Goal: Information Seeking & Learning: Learn about a topic

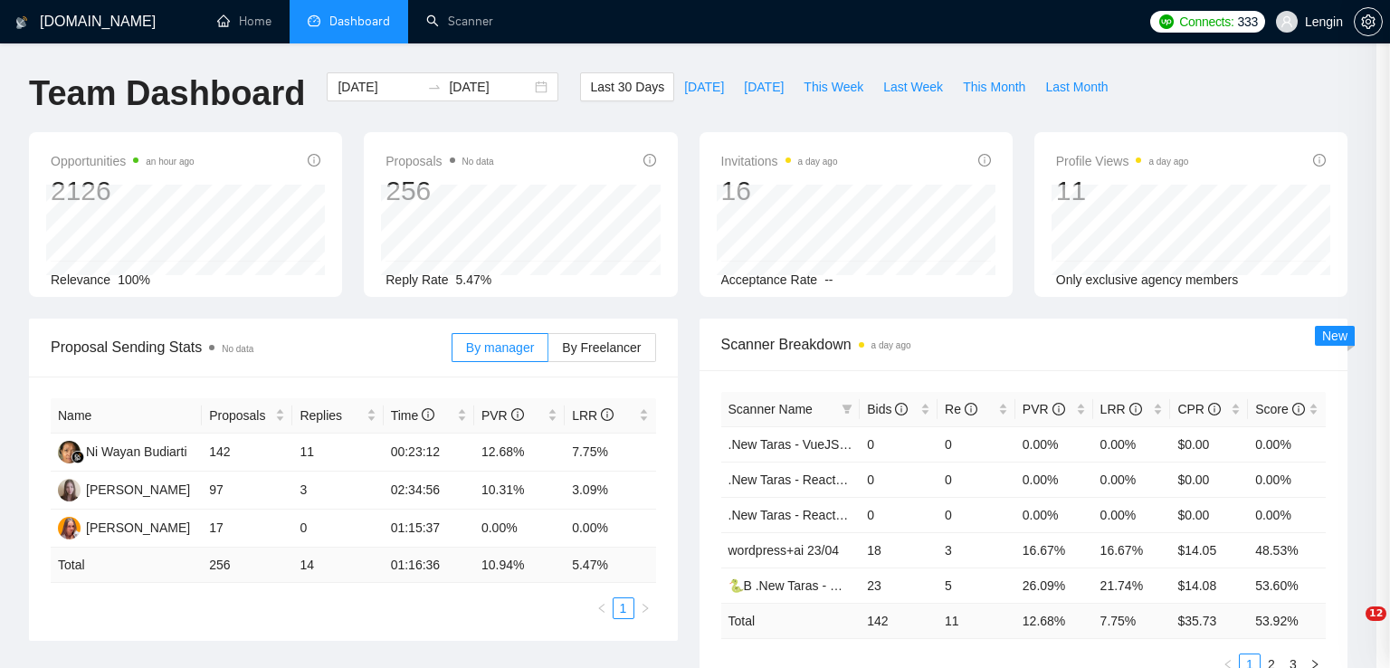
scroll to position [735, 0]
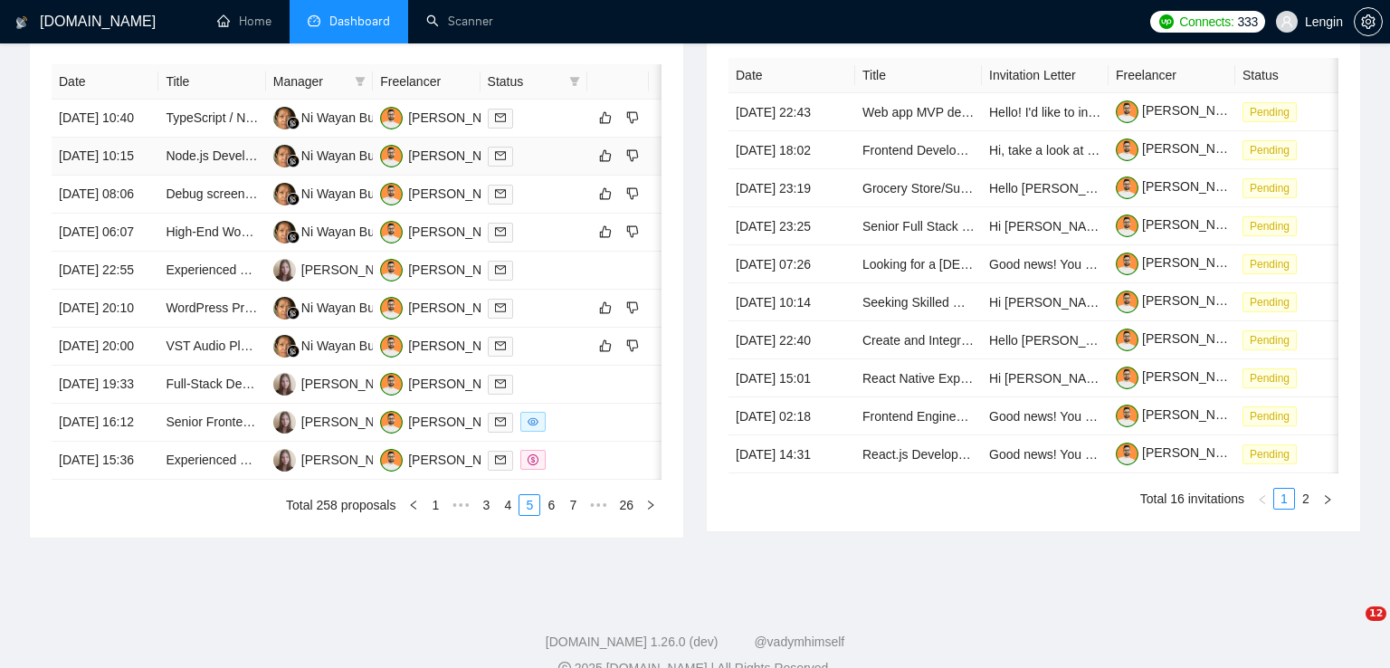
click at [231, 176] on td "Node.js Developer with [DOMAIN_NAME] & Supabase Expertise Needed" at bounding box center [211, 157] width 107 height 38
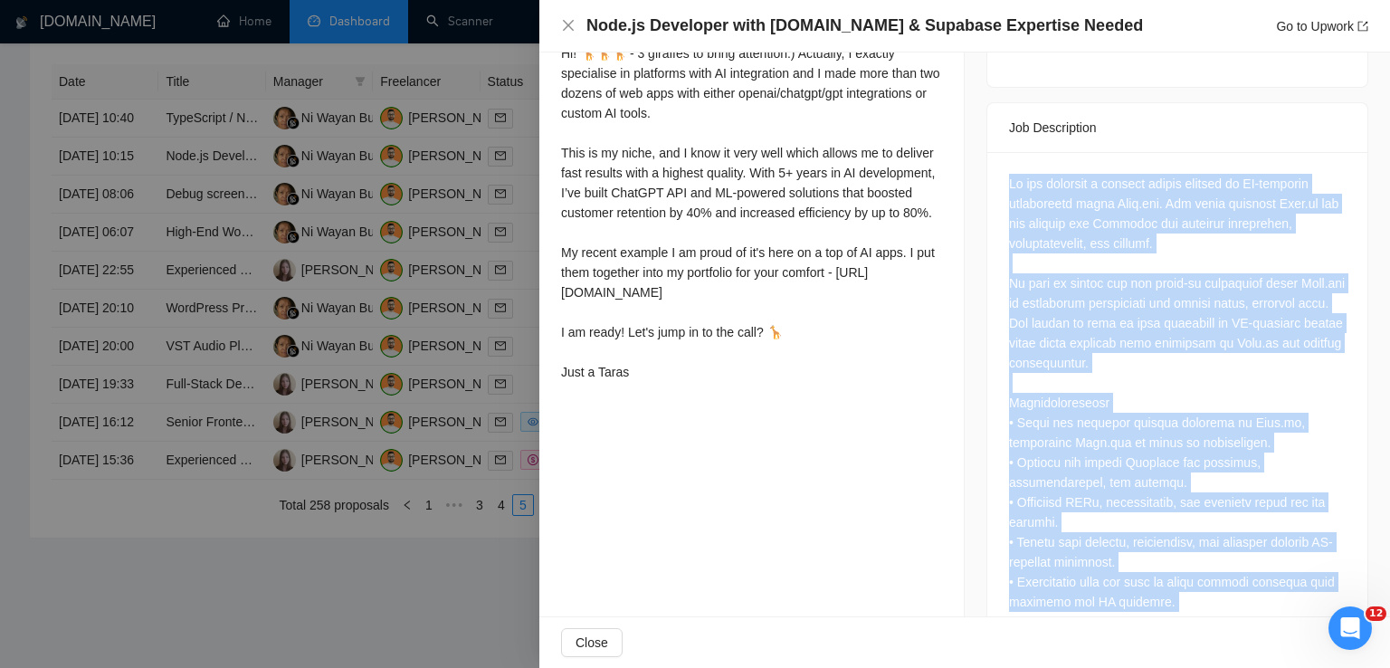
scroll to position [1435, 0]
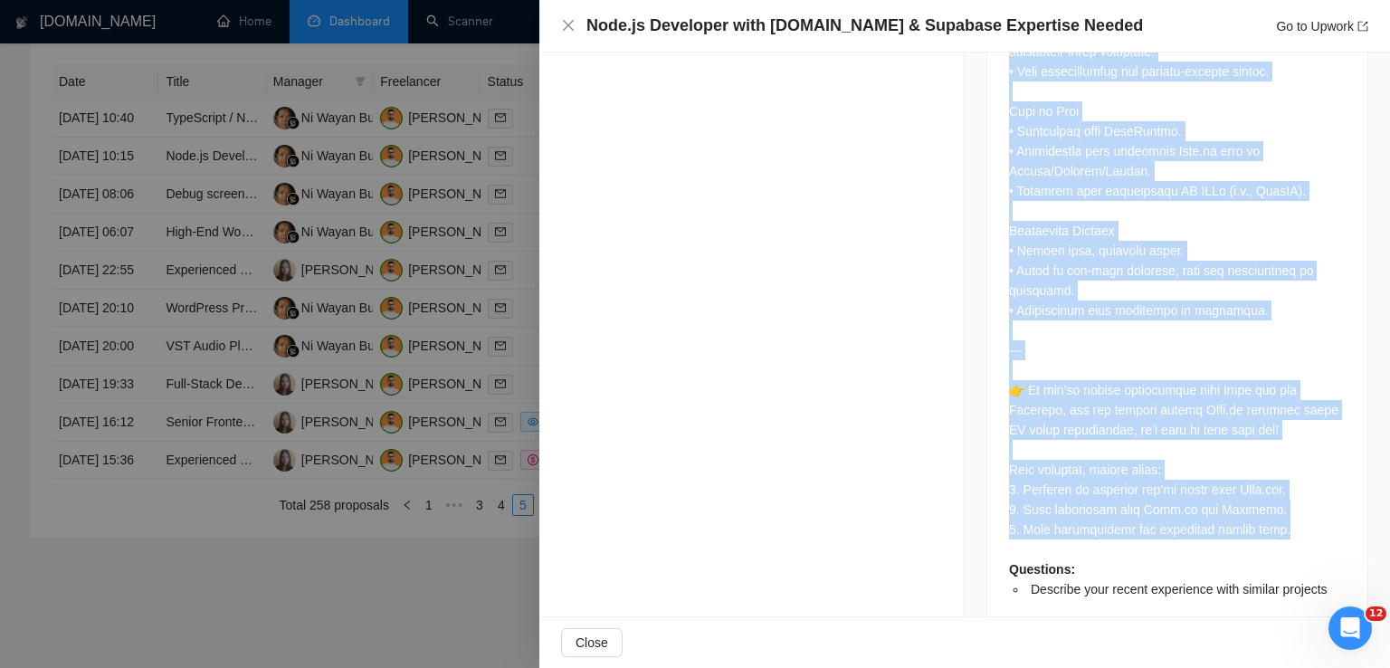
drag, startPoint x: 1003, startPoint y: 145, endPoint x: 1311, endPoint y: 487, distance: 460.7
click at [1311, 487] on div "Questions: Describe your recent experience with similar projects" at bounding box center [1177, 21] width 337 height 1155
copy div "Lo ips dolorsit a consect adipis elitsed do EI-temporin utlaboreetd magna Aliq.…"
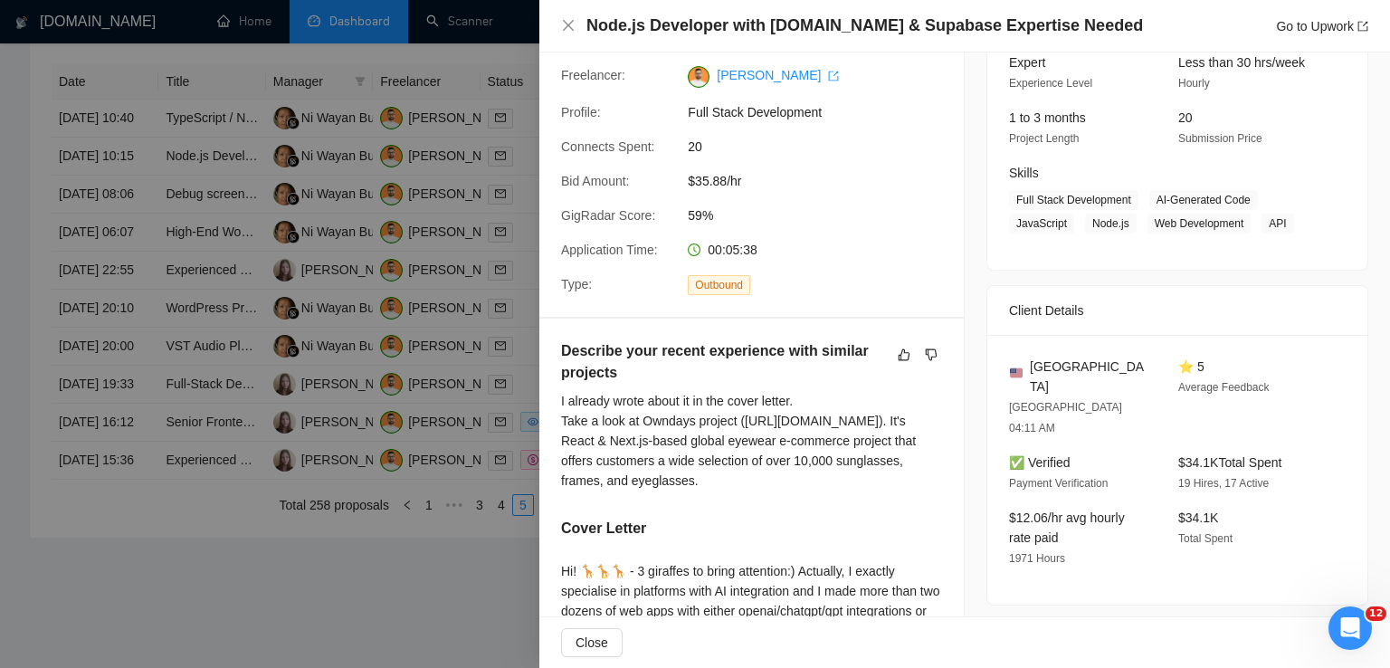
scroll to position [186, 0]
drag, startPoint x: 1107, startPoint y: 370, endPoint x: 1023, endPoint y: 369, distance: 84.2
click at [1023, 369] on div "[GEOGRAPHIC_DATA]" at bounding box center [1079, 378] width 140 height 40
copy span "[GEOGRAPHIC_DATA]"
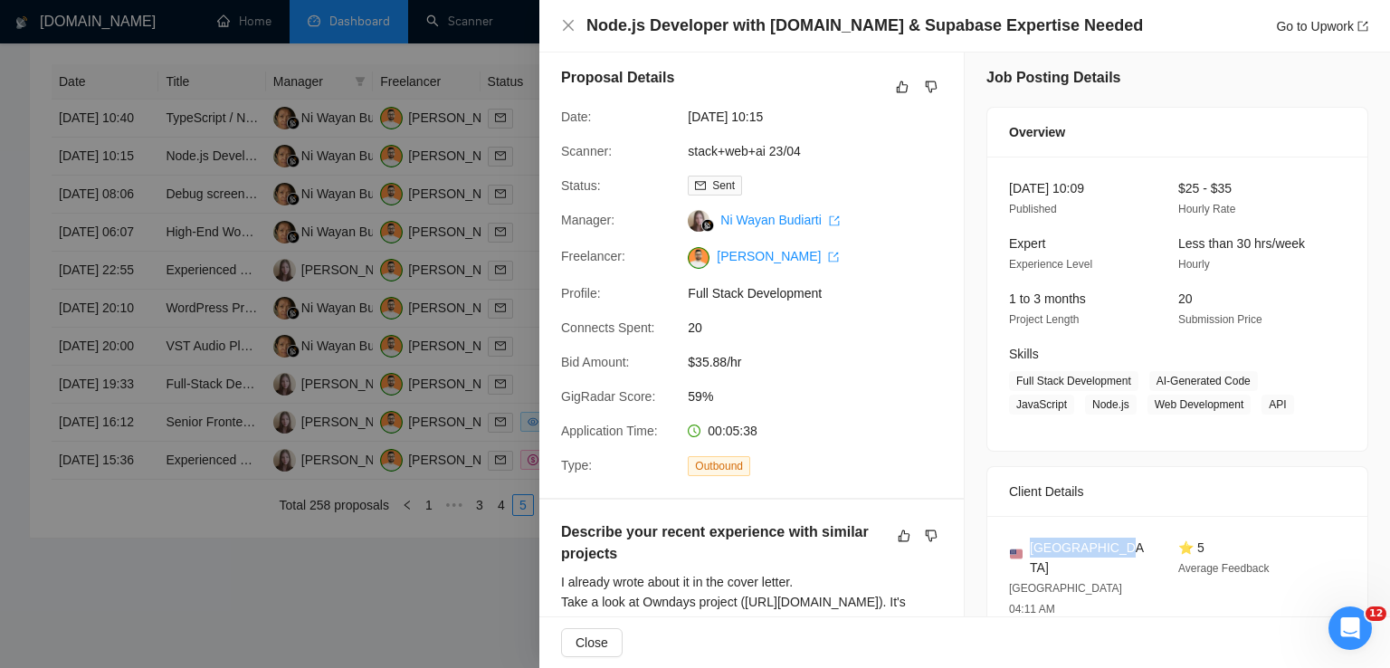
scroll to position [0, 0]
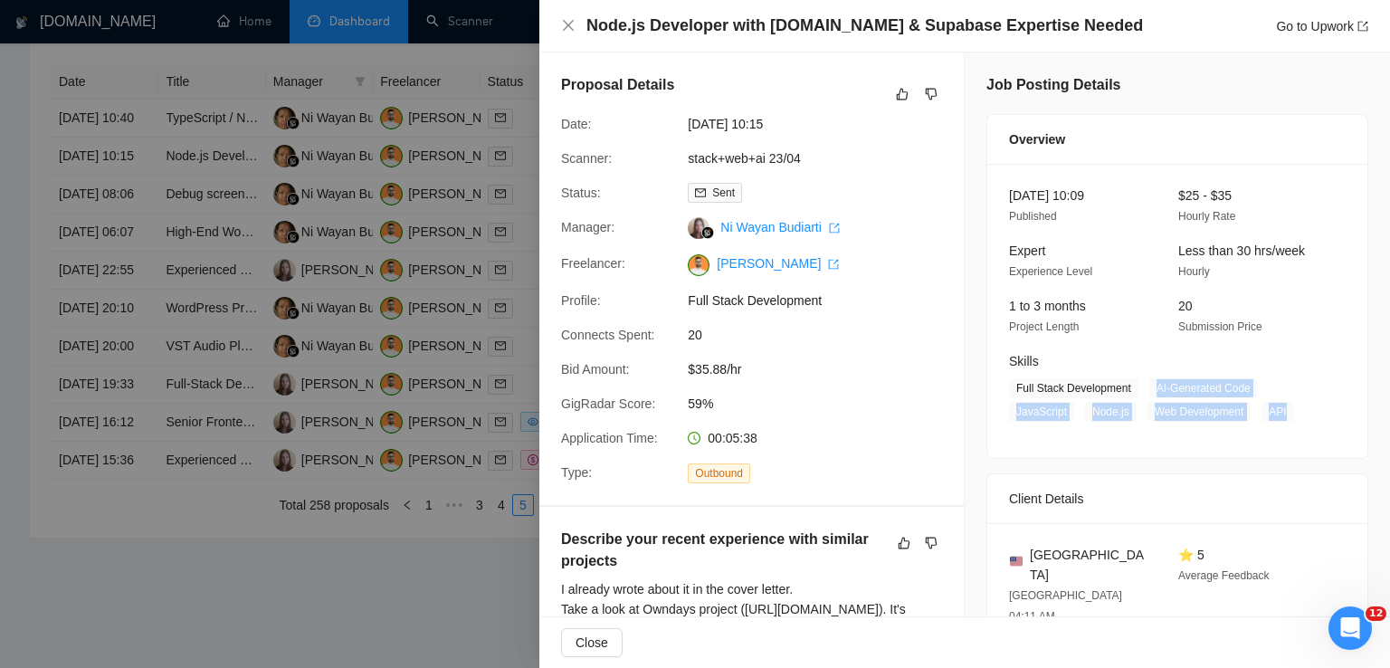
drag, startPoint x: 1279, startPoint y: 415, endPoint x: 1139, endPoint y: 391, distance: 142.4
click at [1139, 391] on span "Full Stack Development AI-Generated Code JavaScript Node.js Web Development API" at bounding box center [1164, 399] width 310 height 43
copy span "AI-Generated Code JavaScript Node.js Web Development API"
click at [565, 23] on icon "close" at bounding box center [568, 25] width 11 height 11
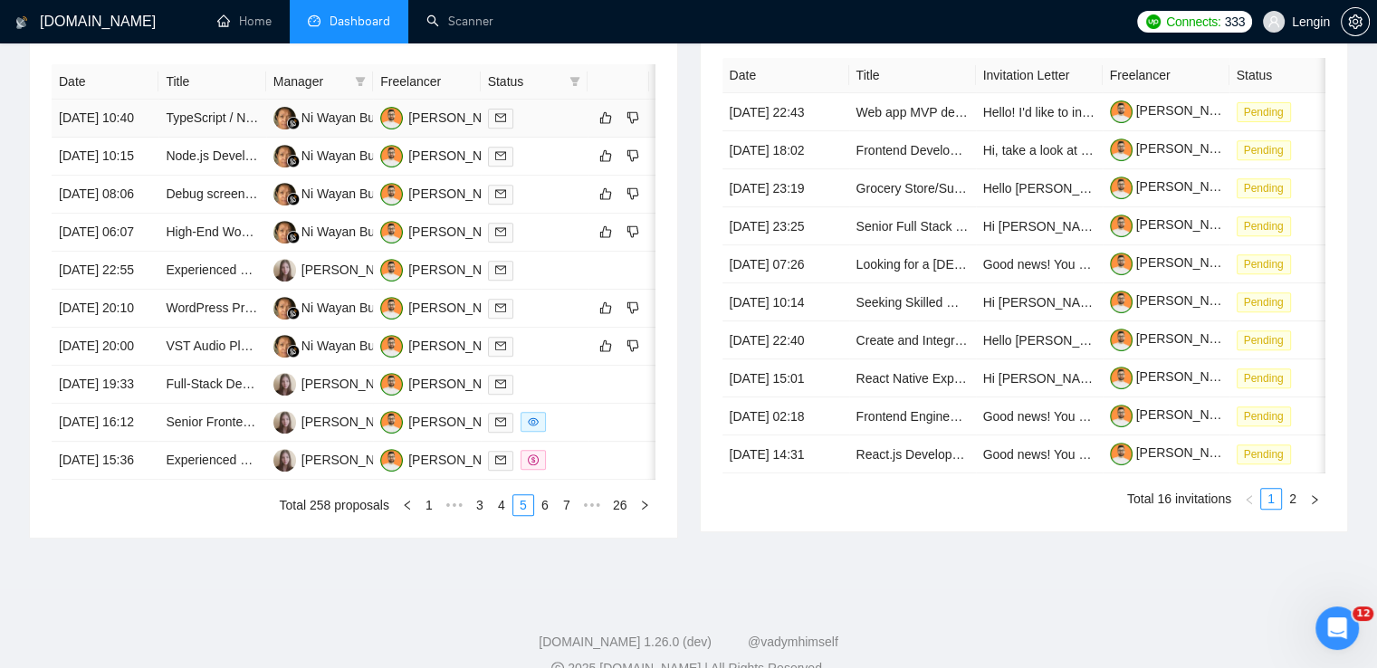
click at [248, 138] on td "TypeScript / NodeJS Developper Needed - Admin Pannel" at bounding box center [211, 119] width 107 height 38
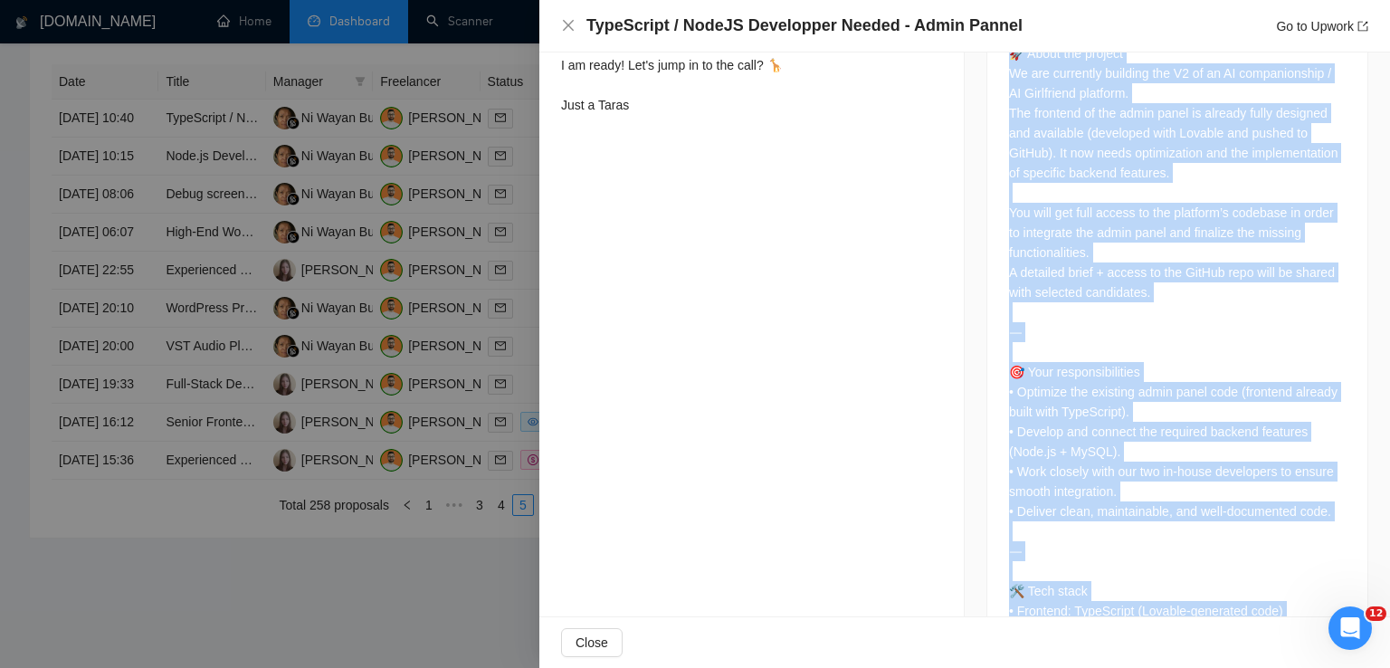
scroll to position [912, 0]
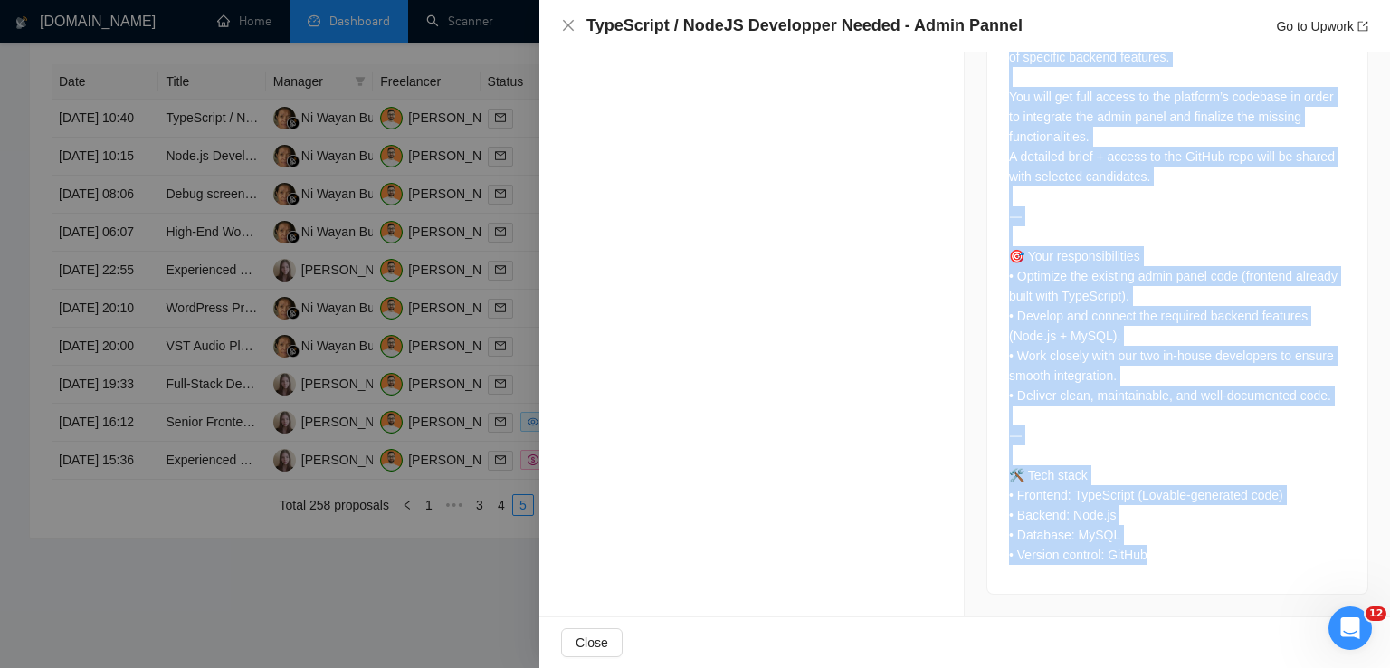
drag, startPoint x: 1003, startPoint y: 216, endPoint x: 1166, endPoint y: 569, distance: 388.7
click at [1166, 569] on div "🚀 About the project We are currently building the V2 of an AI companionship / A…" at bounding box center [1177, 250] width 380 height 688
copy div "🚀 About the project We are currently building the V2 of an AI companionship / A…"
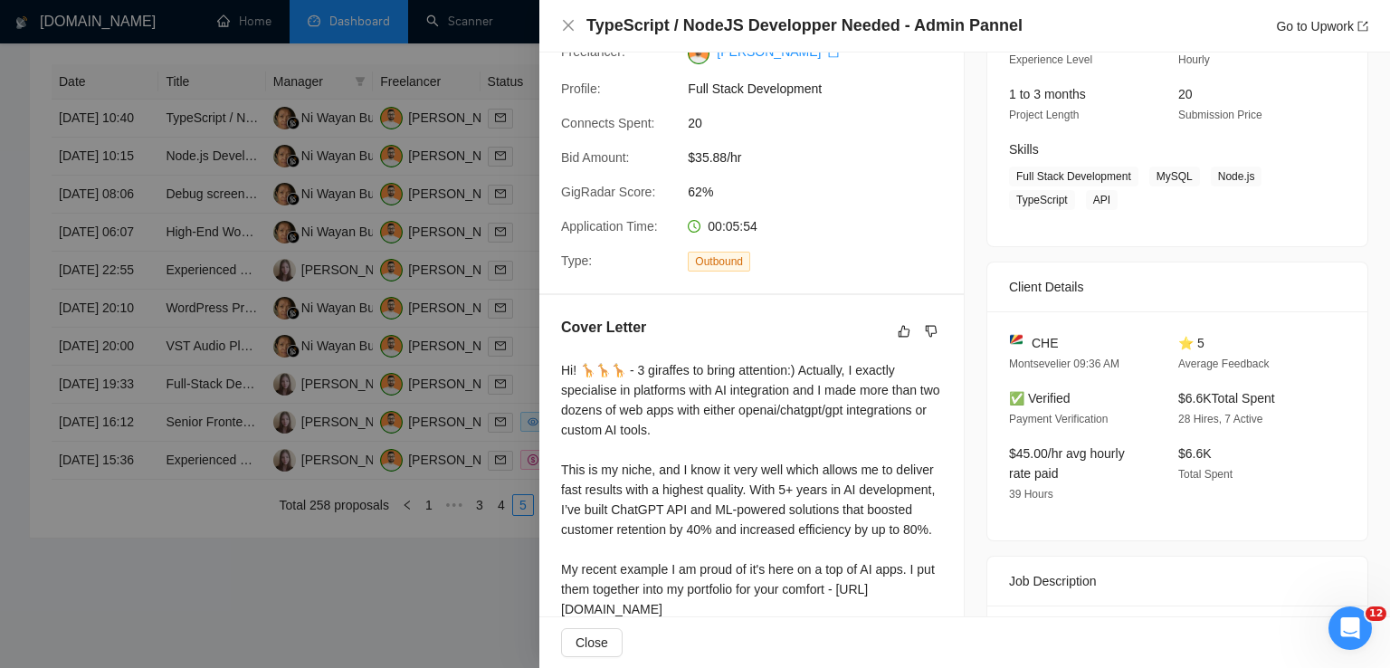
scroll to position [210, 0]
drag, startPoint x: 1053, startPoint y: 345, endPoint x: 1028, endPoint y: 346, distance: 24.5
click at [1028, 346] on div "CHE" at bounding box center [1079, 345] width 140 height 20
copy span "CHE"
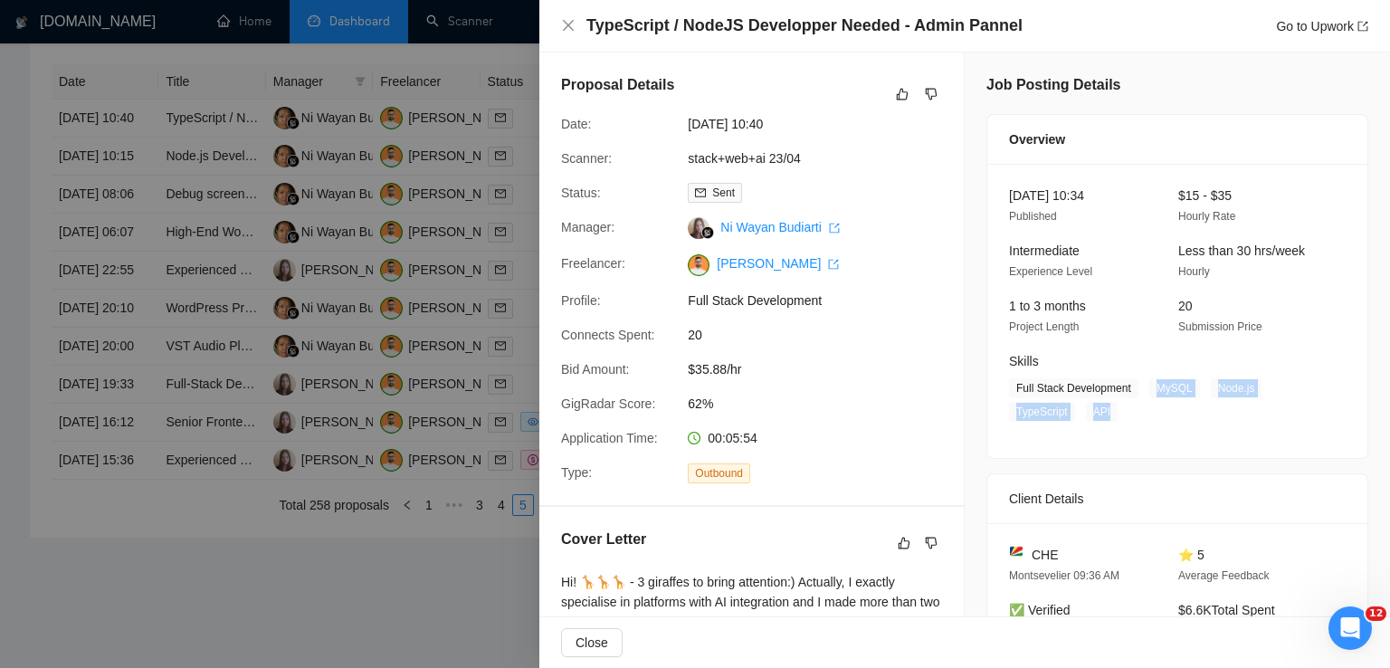
drag, startPoint x: 1148, startPoint y: 394, endPoint x: 1109, endPoint y: 406, distance: 40.9
click at [1109, 406] on span "Full Stack Development MySQL Node.js TypeScript API" at bounding box center [1164, 399] width 310 height 43
copy span "MySQL Node.js TypeScript API"
